Goal: Task Accomplishment & Management: Manage account settings

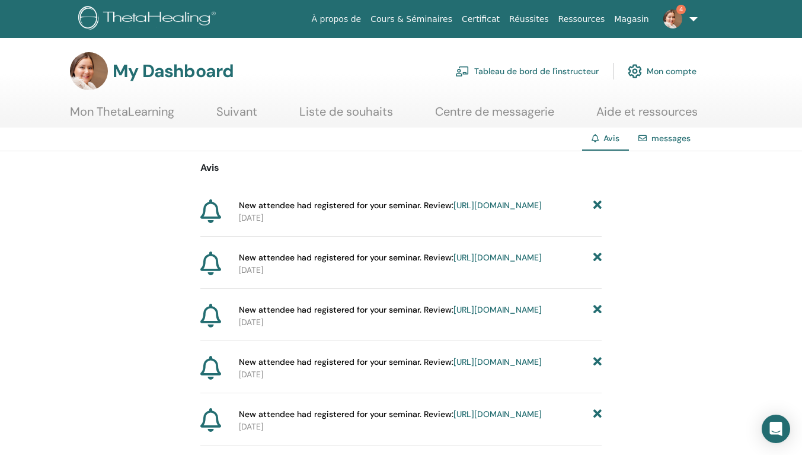
click at [453, 210] on link "https://member.thetahealing.com/instructor/seminar/372366/attendees" at bounding box center [497, 205] width 88 height 11
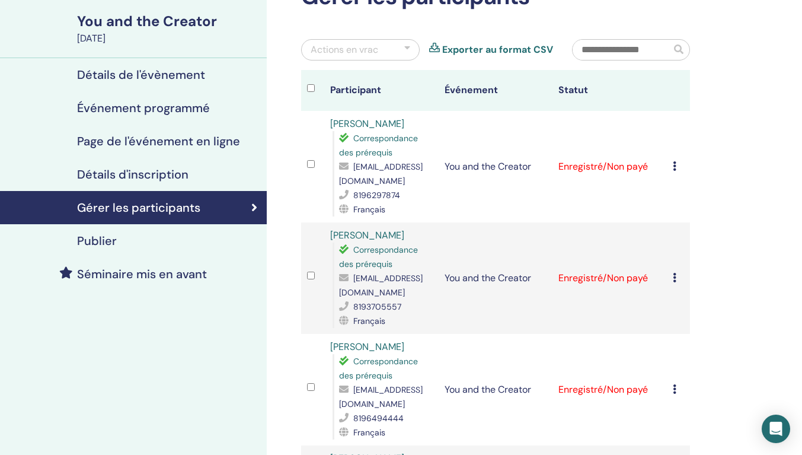
scroll to position [59, 0]
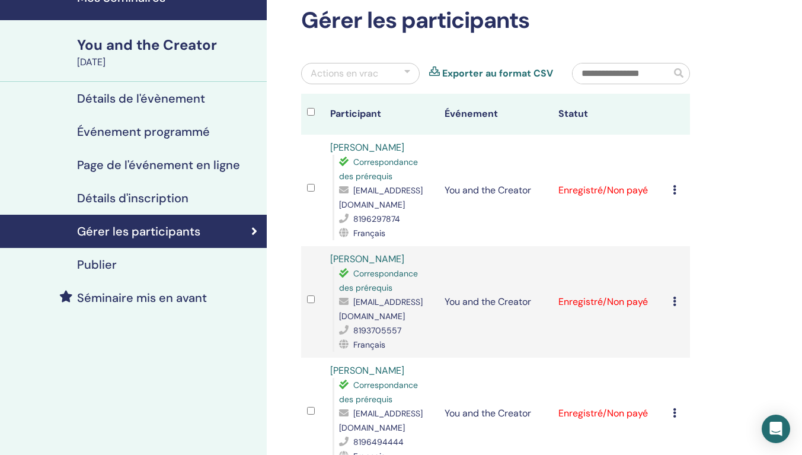
click at [675, 194] on icon at bounding box center [675, 189] width 4 height 9
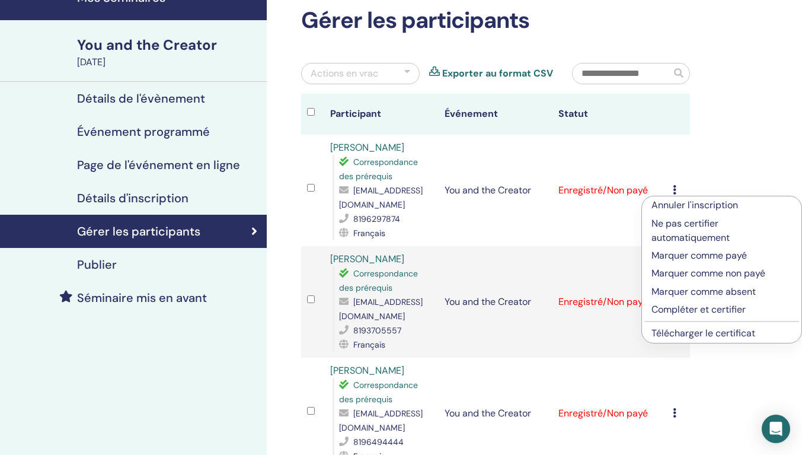
click at [685, 253] on p "Marquer comme payé" at bounding box center [721, 255] width 140 height 14
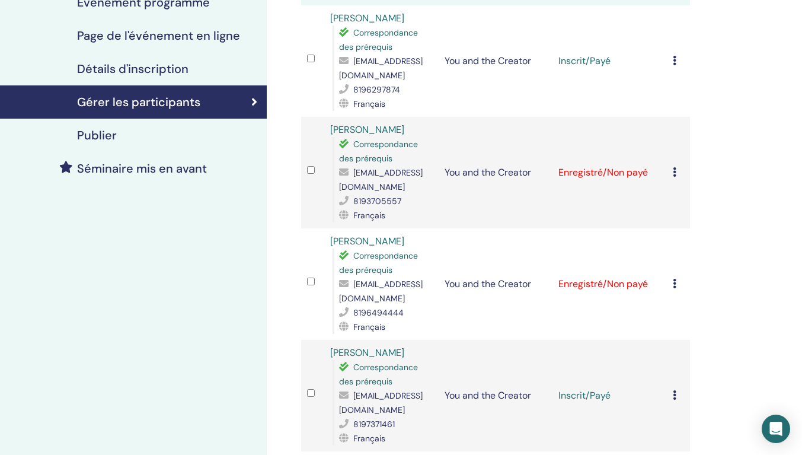
scroll to position [237, 0]
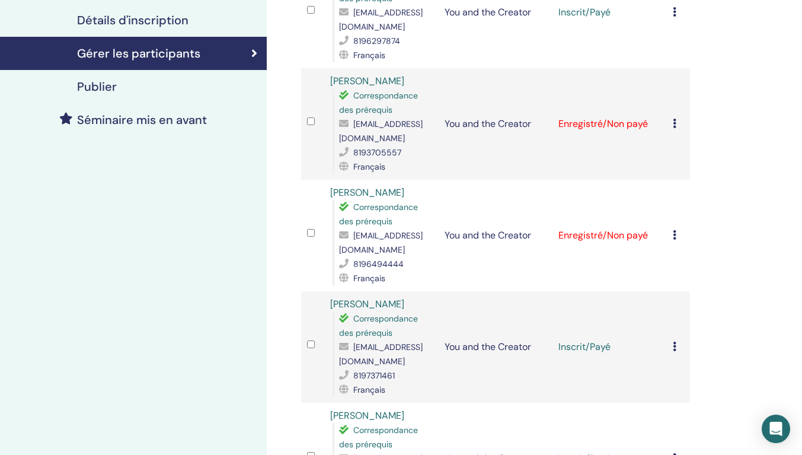
click at [673, 128] on icon at bounding box center [675, 123] width 4 height 9
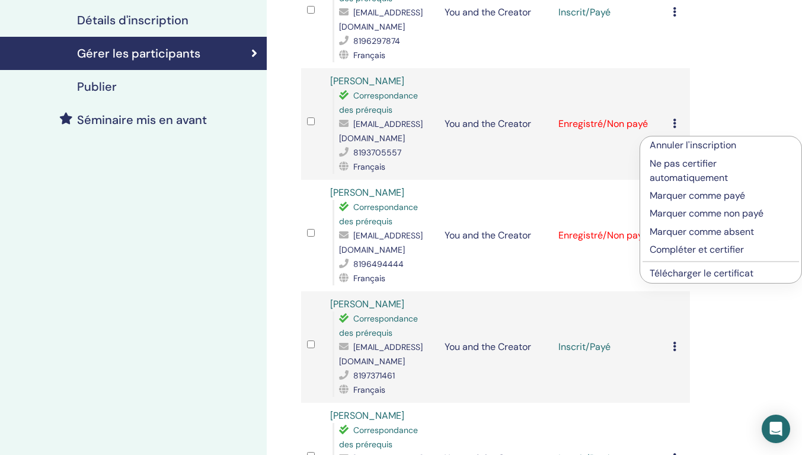
click at [682, 195] on p "Marquer comme payé" at bounding box center [721, 195] width 142 height 14
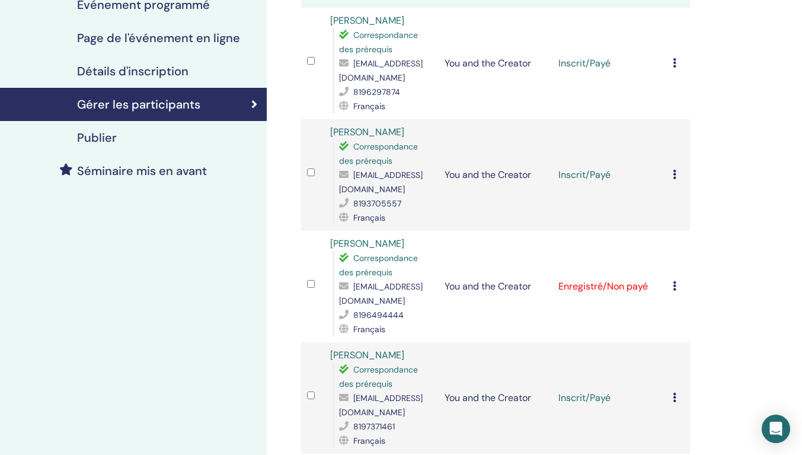
scroll to position [178, 0]
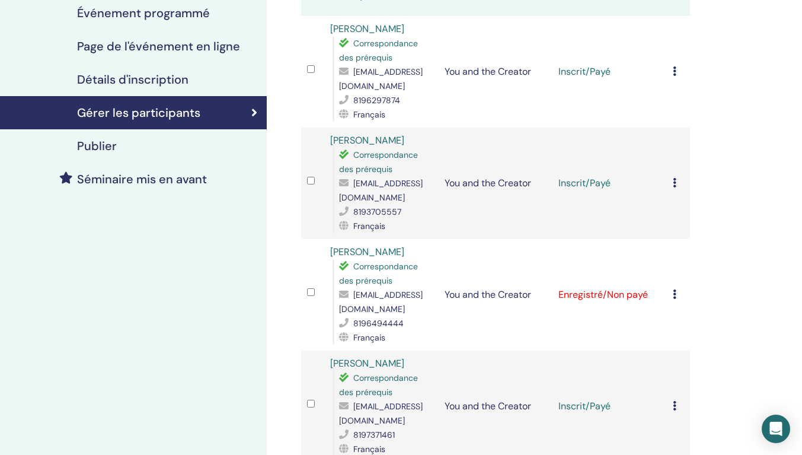
click at [675, 299] on icon at bounding box center [675, 293] width 4 height 9
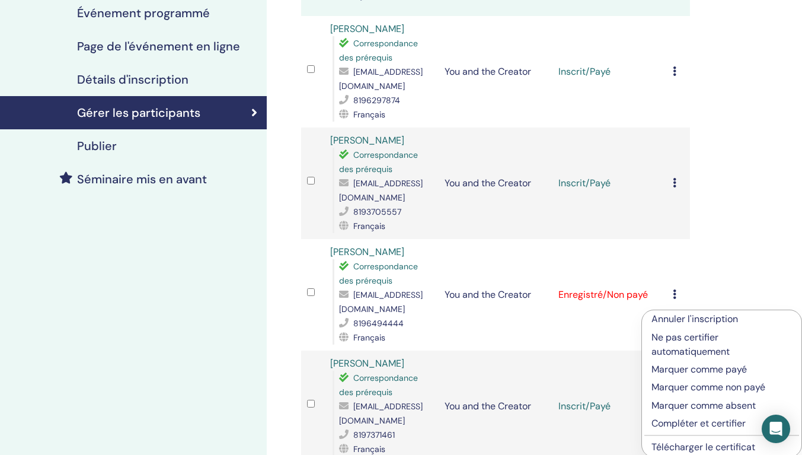
click at [686, 371] on p "Marquer comme payé" at bounding box center [721, 369] width 140 height 14
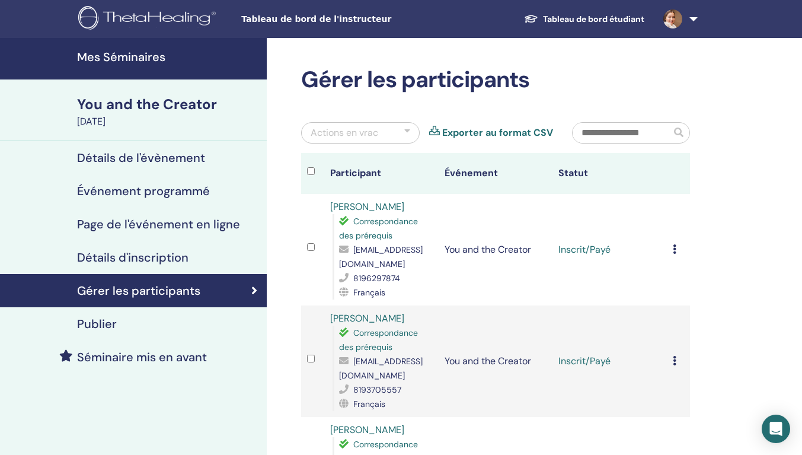
click at [115, 60] on h4 "Mes Séminaires" at bounding box center [168, 57] width 183 height 14
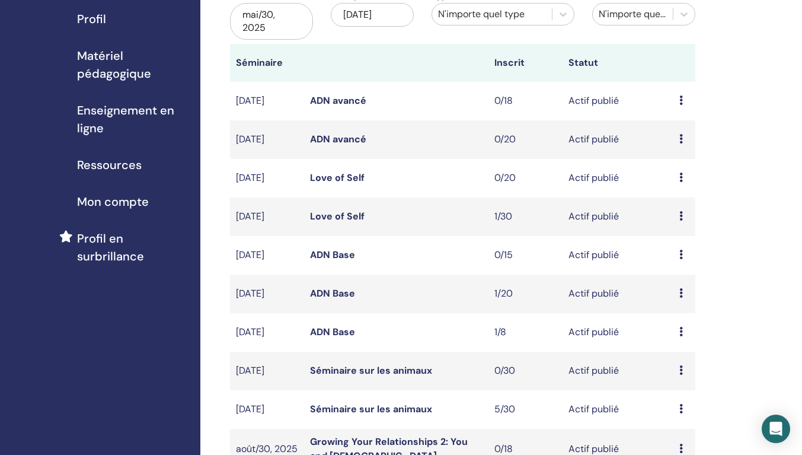
scroll to position [237, 0]
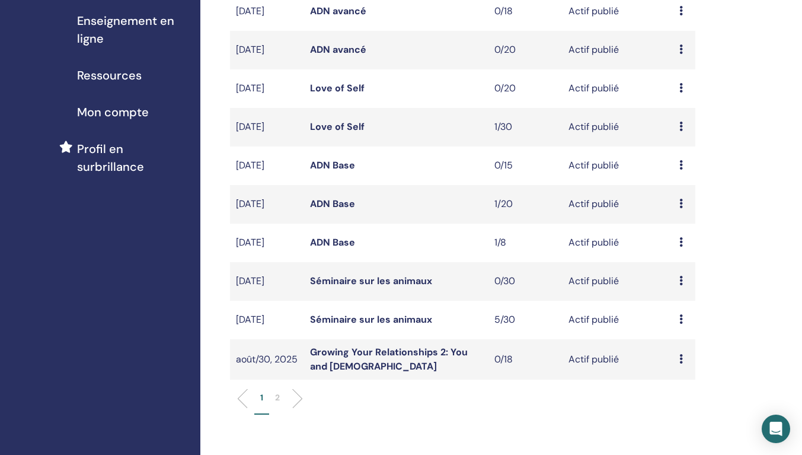
click at [377, 318] on link "Séminaire sur les animaux" at bounding box center [371, 319] width 122 height 12
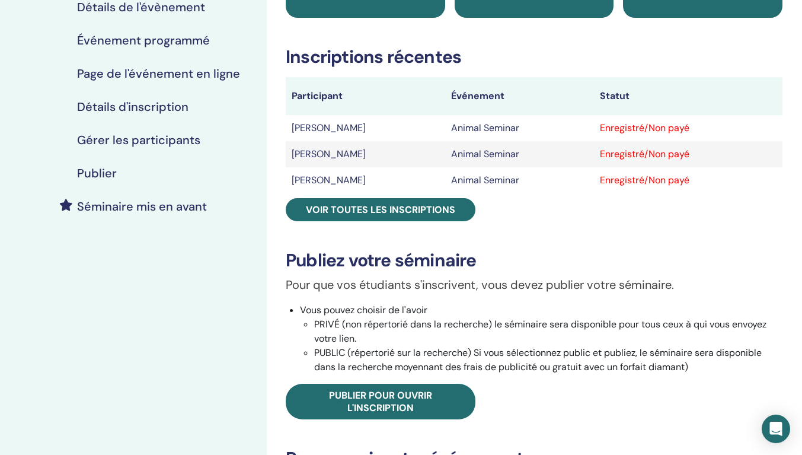
scroll to position [178, 0]
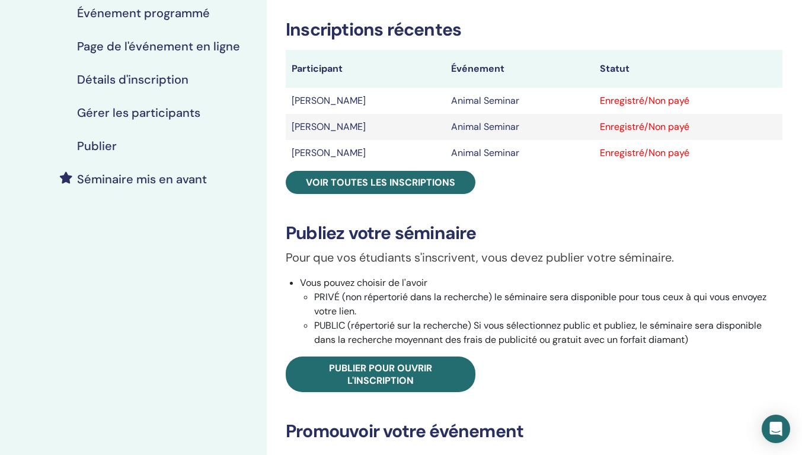
click at [407, 184] on span "Voir toutes les inscriptions" at bounding box center [380, 182] width 149 height 12
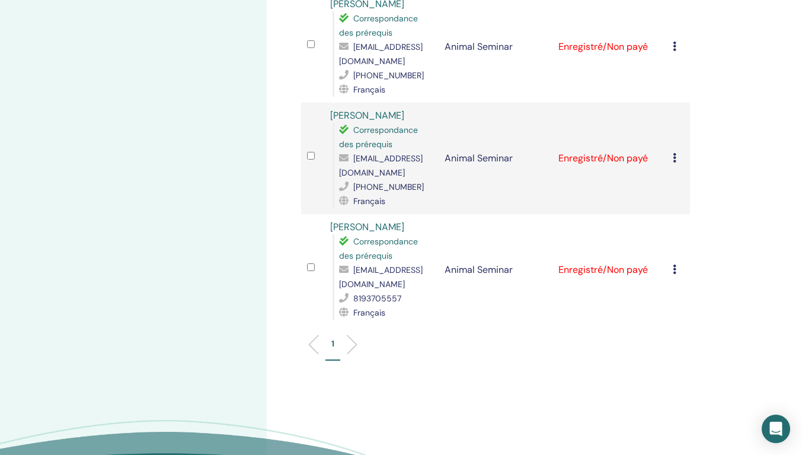
scroll to position [415, 0]
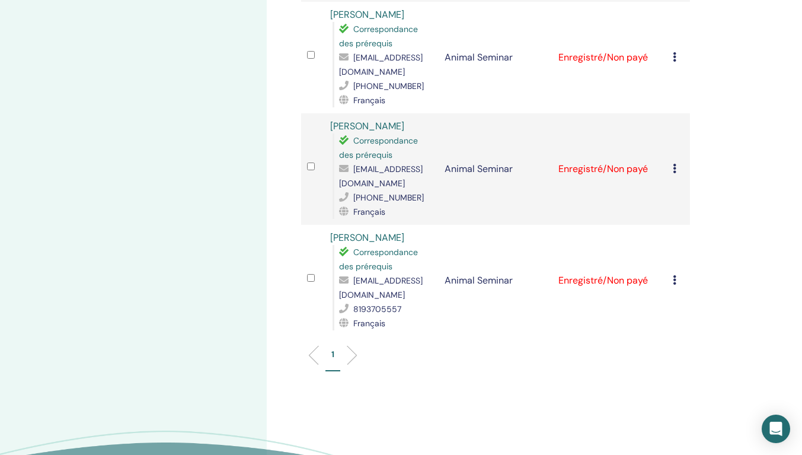
click at [678, 281] on div "Annuler l'inscription Ne pas certifier automatiquement Marquer comme payé Marqu…" at bounding box center [678, 280] width 11 height 14
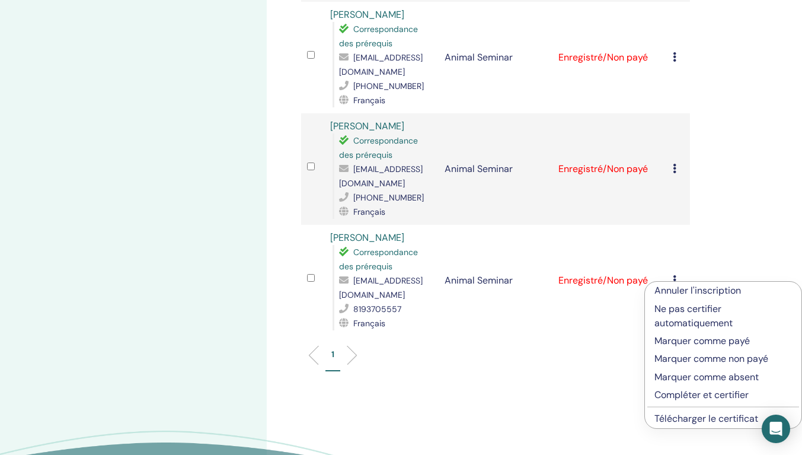
click at [668, 344] on p "Marquer comme payé" at bounding box center [722, 341] width 137 height 14
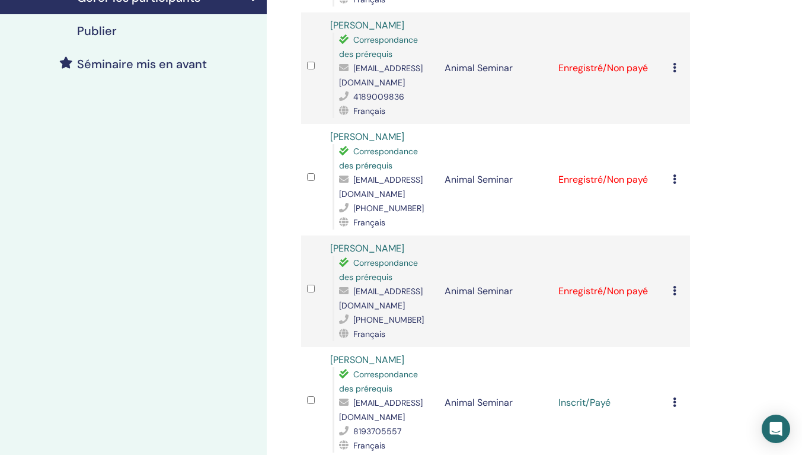
scroll to position [282, 0]
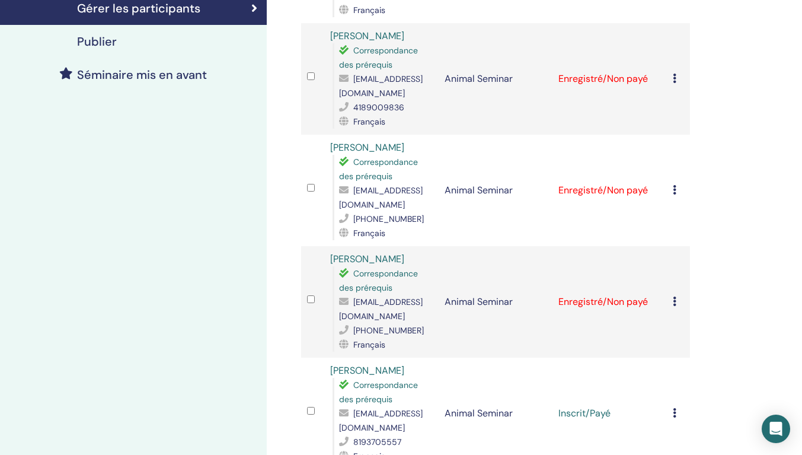
click at [673, 303] on icon at bounding box center [675, 300] width 4 height 9
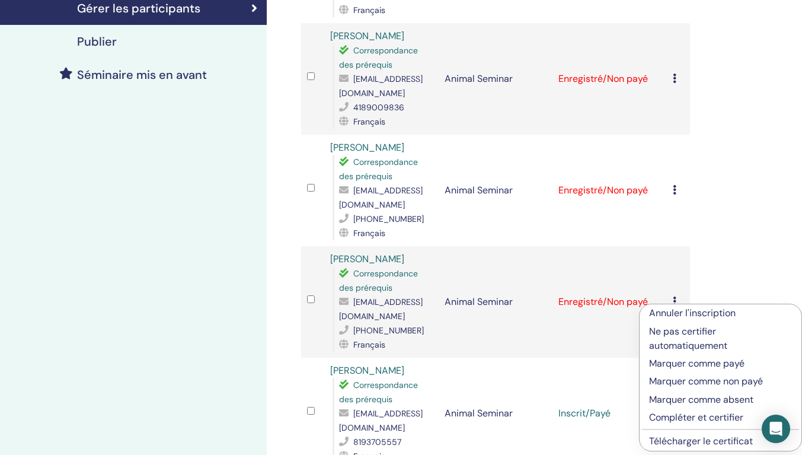
click at [667, 363] on p "Marquer comme payé" at bounding box center [720, 363] width 143 height 14
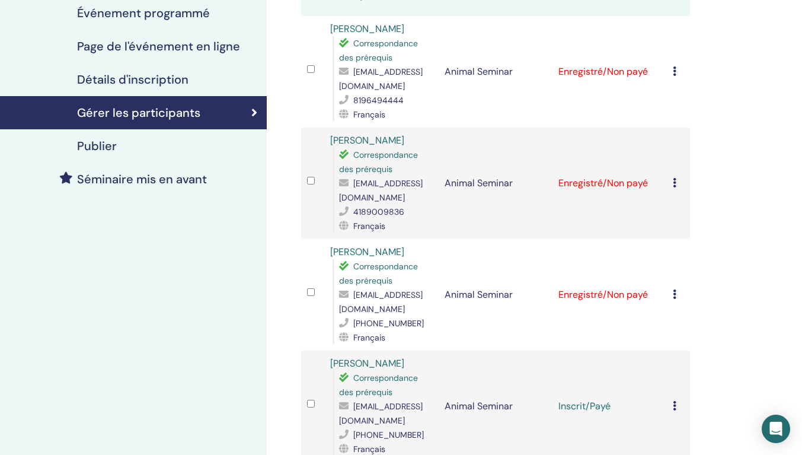
scroll to position [164, 0]
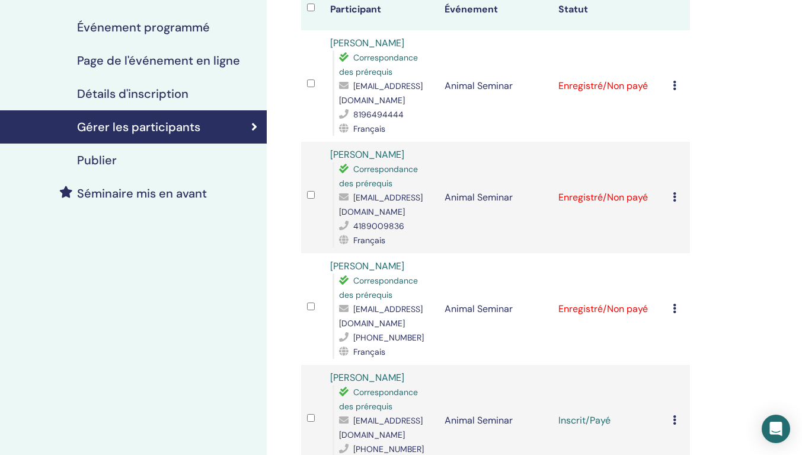
click at [675, 313] on div "Annuler l'inscription Ne pas certifier automatiquement Marquer comme payé Marqu…" at bounding box center [678, 309] width 11 height 14
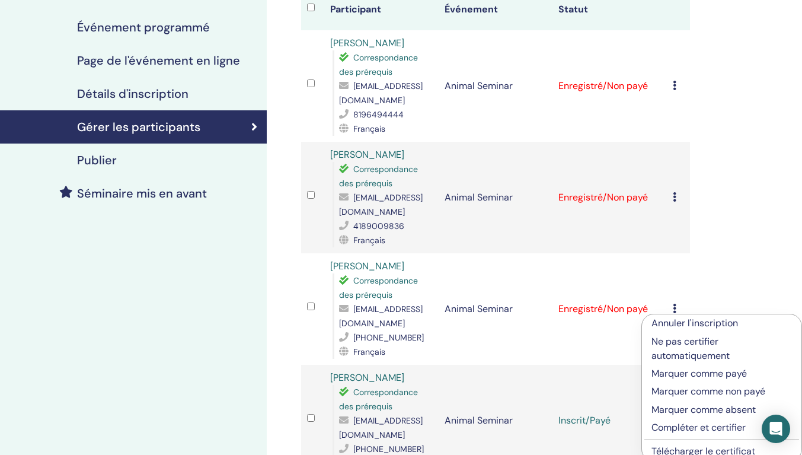
click at [670, 372] on p "Marquer comme payé" at bounding box center [721, 373] width 140 height 14
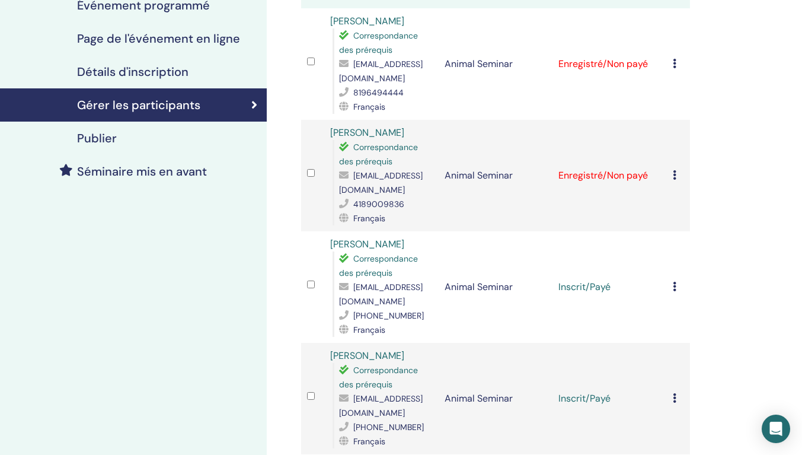
scroll to position [164, 0]
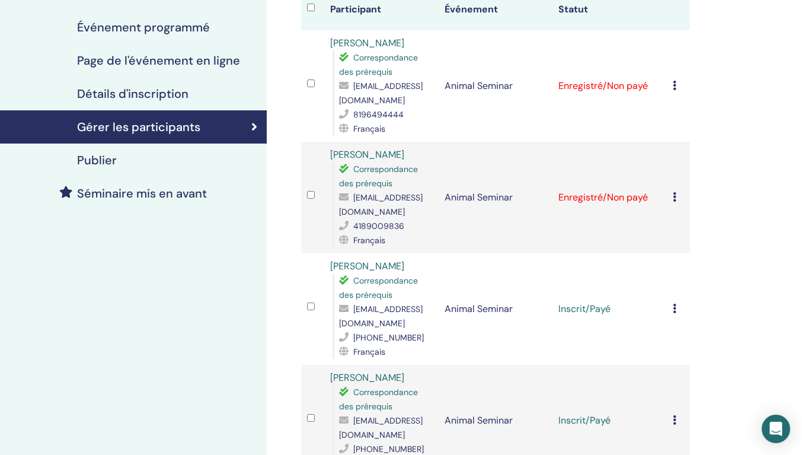
click at [674, 196] on icon at bounding box center [675, 196] width 4 height 9
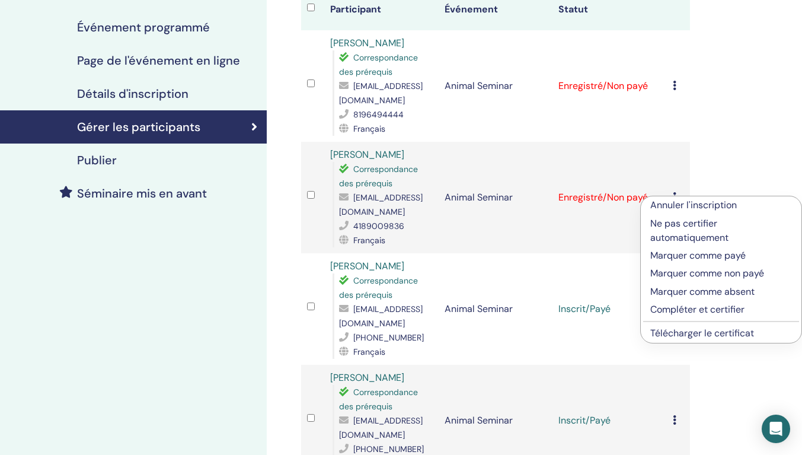
click at [661, 255] on p "Marquer comme payé" at bounding box center [721, 255] width 142 height 14
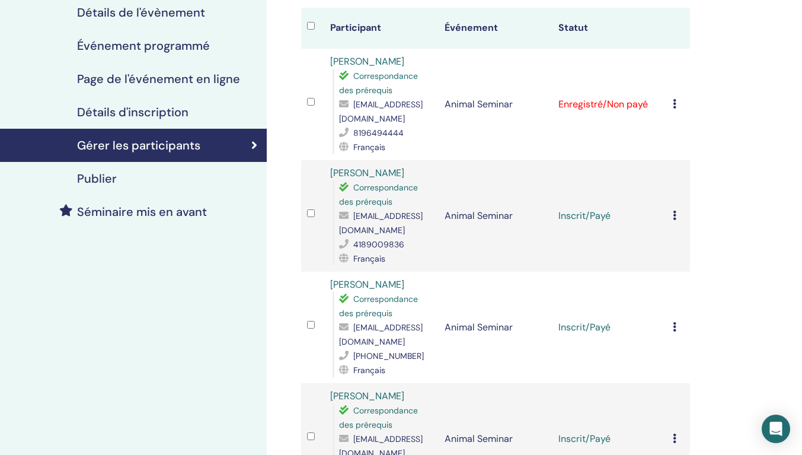
scroll to position [164, 0]
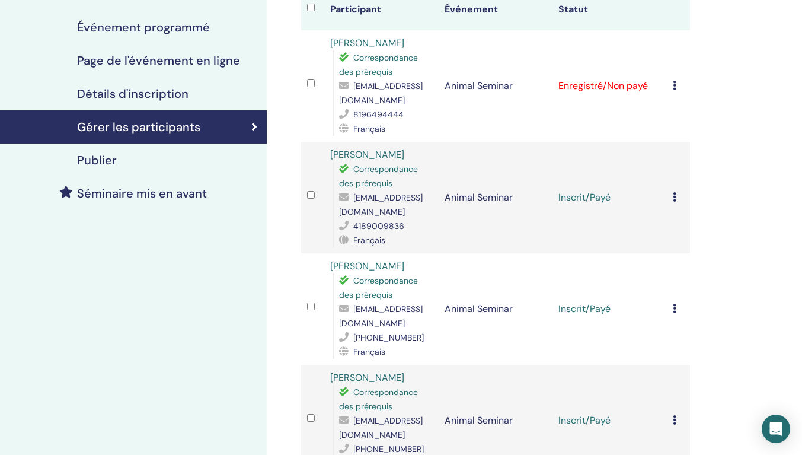
click at [676, 84] on icon at bounding box center [675, 85] width 4 height 9
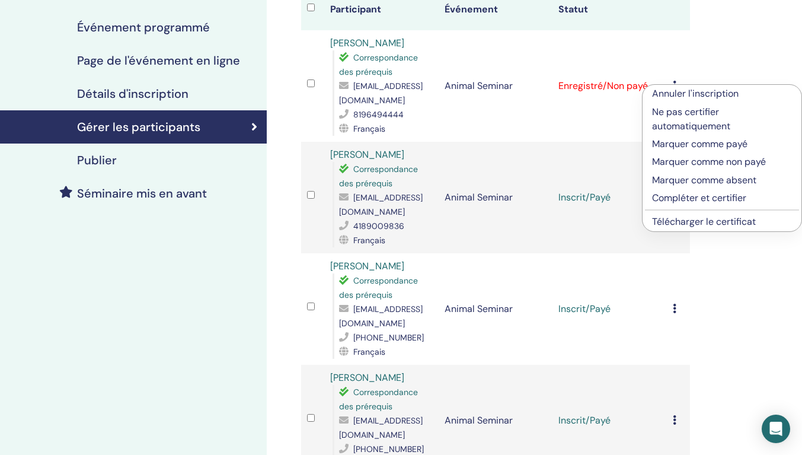
click at [676, 144] on p "Marquer comme payé" at bounding box center [722, 144] width 140 height 14
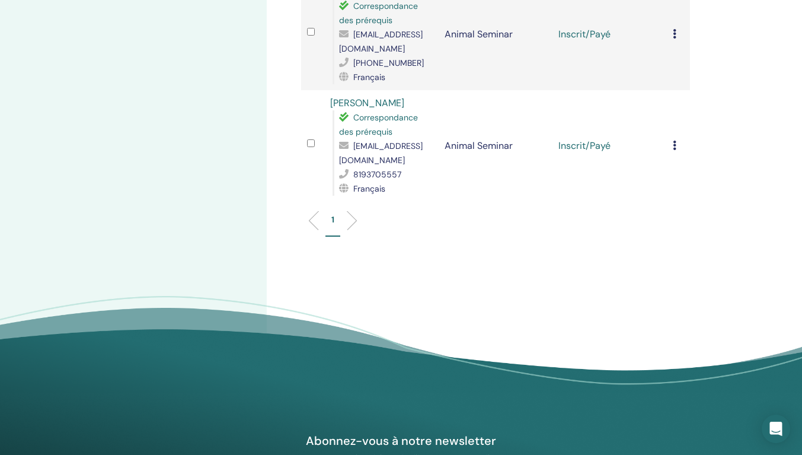
scroll to position [593, 0]
